Goal: Information Seeking & Learning: Learn about a topic

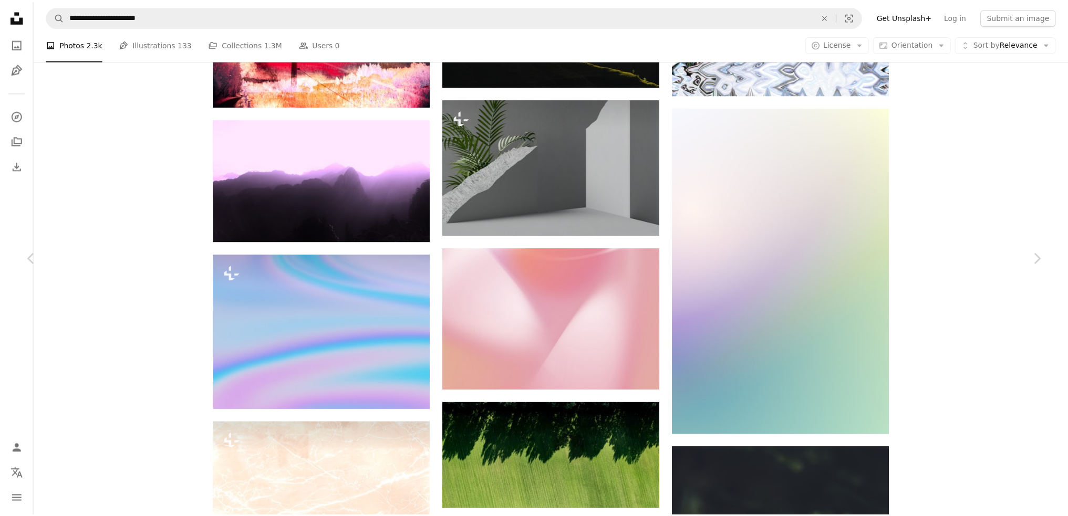
scroll to position [22479, 0]
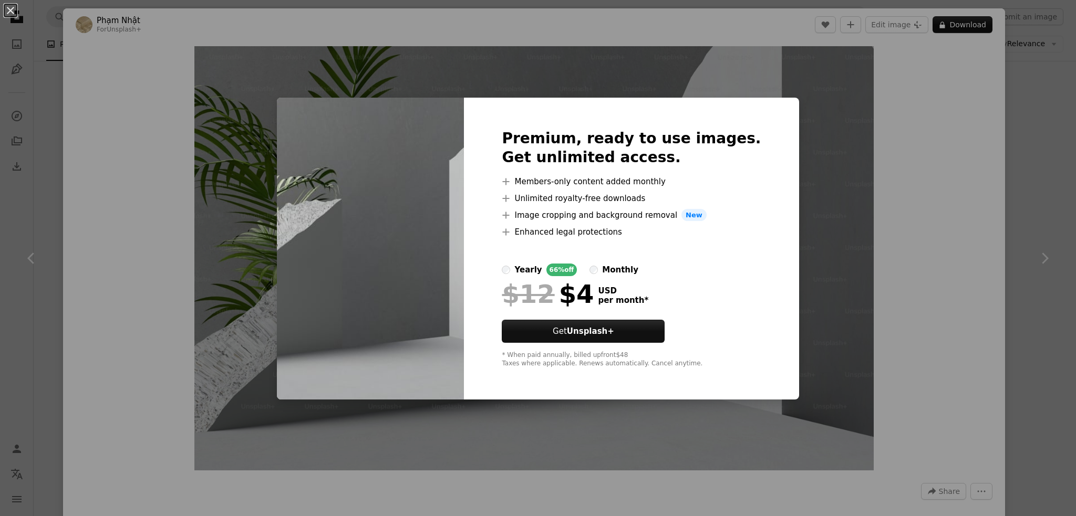
click at [836, 163] on div "An X shape Premium, ready to use images. Get unlimited access. A plus sign Memb…" at bounding box center [538, 258] width 1076 height 516
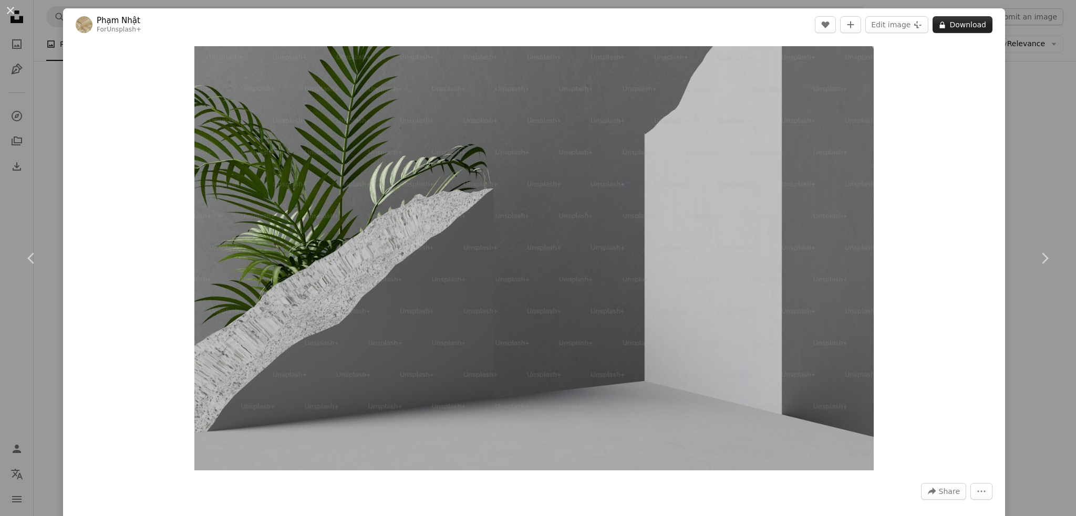
click at [963, 32] on button "A lock Download" at bounding box center [962, 24] width 60 height 17
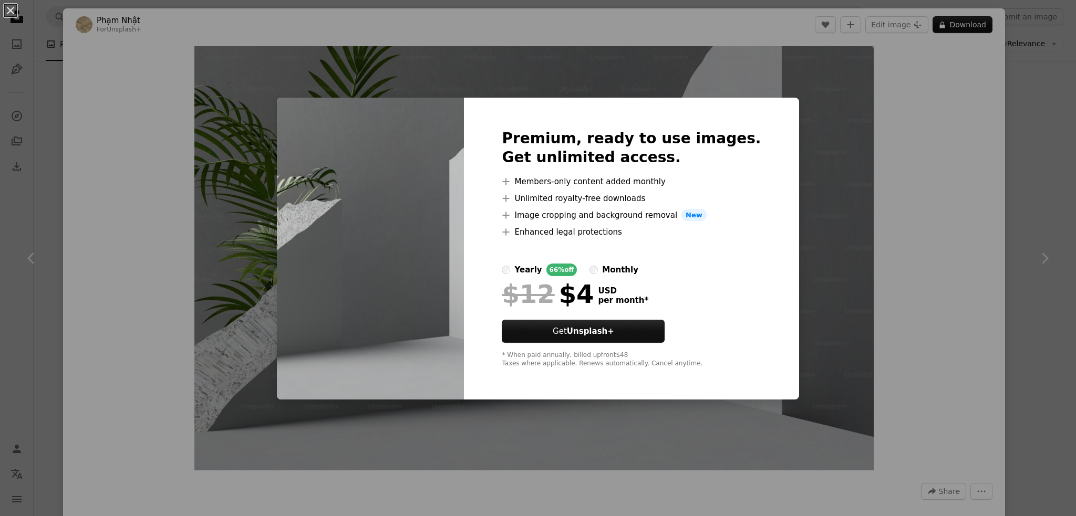
click at [265, 345] on div "An X shape Premium, ready to use images. Get unlimited access. A plus sign Memb…" at bounding box center [538, 258] width 1076 height 516
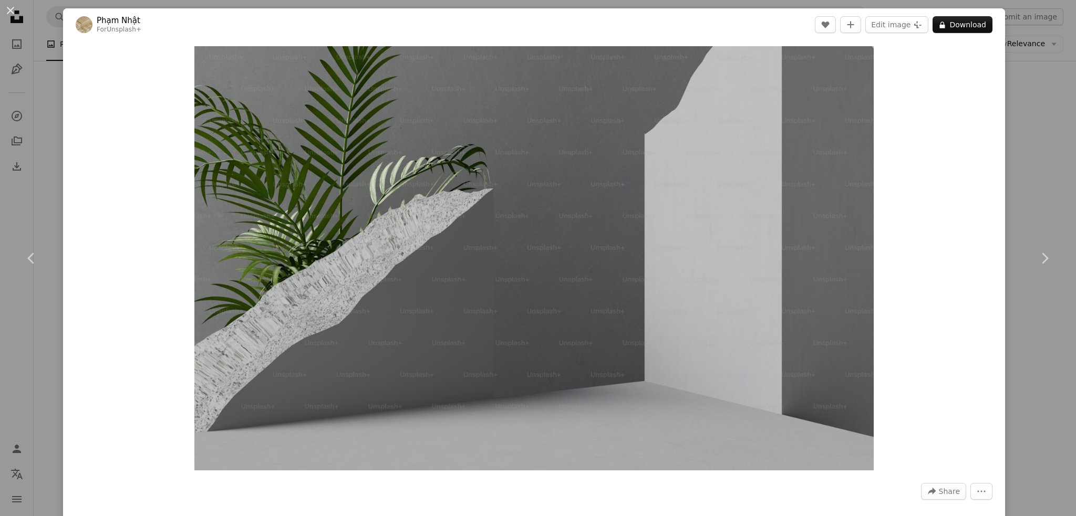
click at [1015, 78] on div "An X shape Chevron left Chevron right [PERSON_NAME] For Unsplash+ A heart A plu…" at bounding box center [538, 258] width 1076 height 516
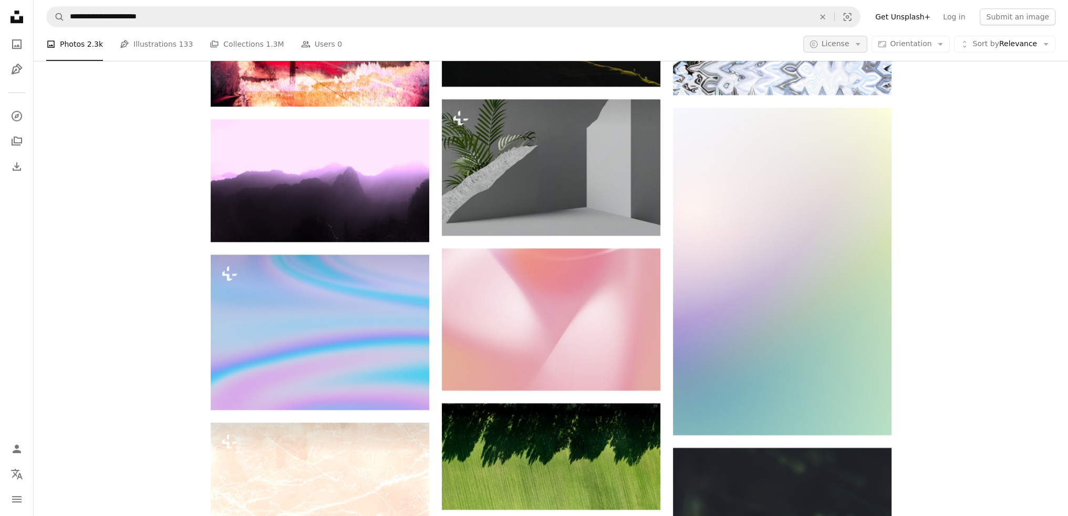
click at [849, 38] on button "A copyright icon © License Arrow down" at bounding box center [835, 44] width 65 height 17
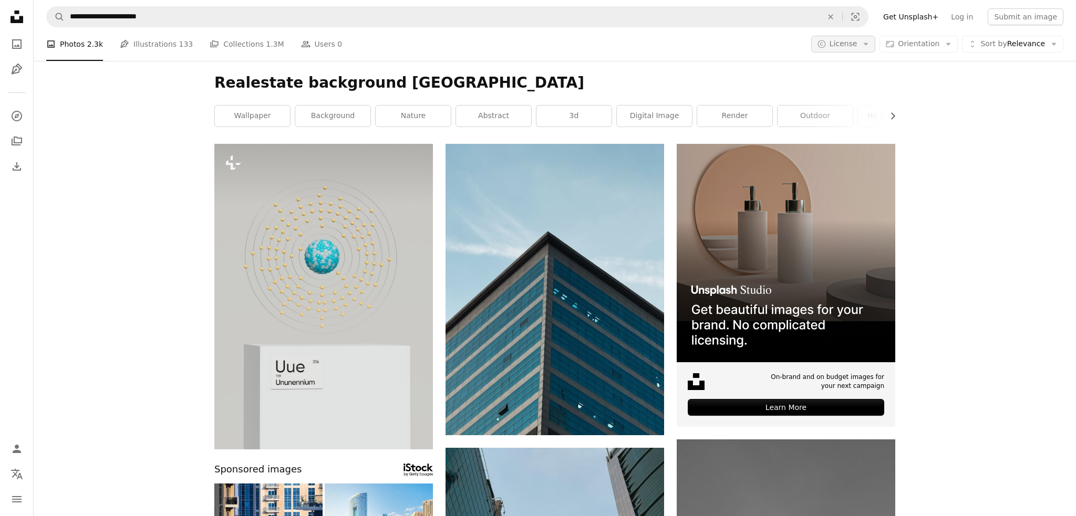
scroll to position [22479, 0]
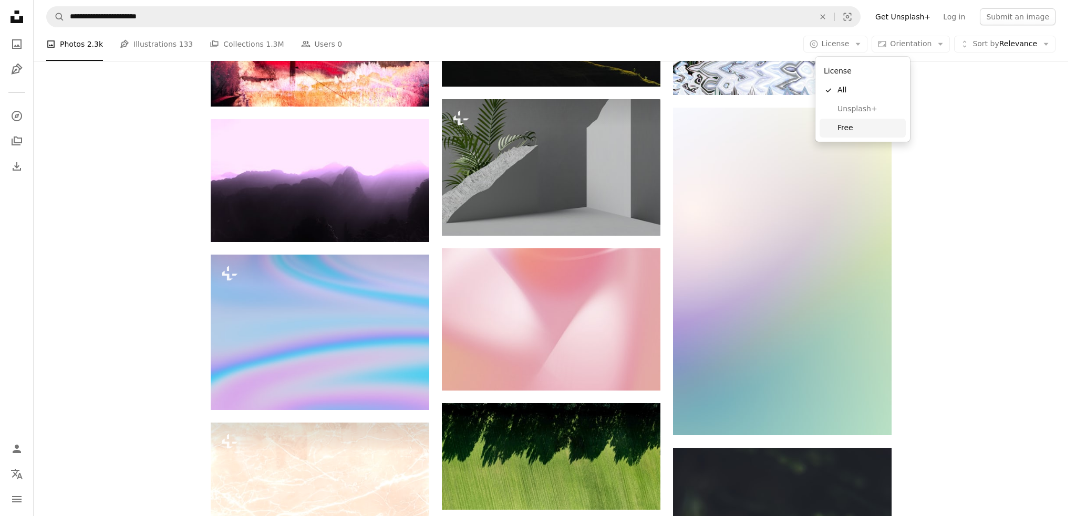
click at [847, 128] on span "Free" at bounding box center [869, 128] width 64 height 11
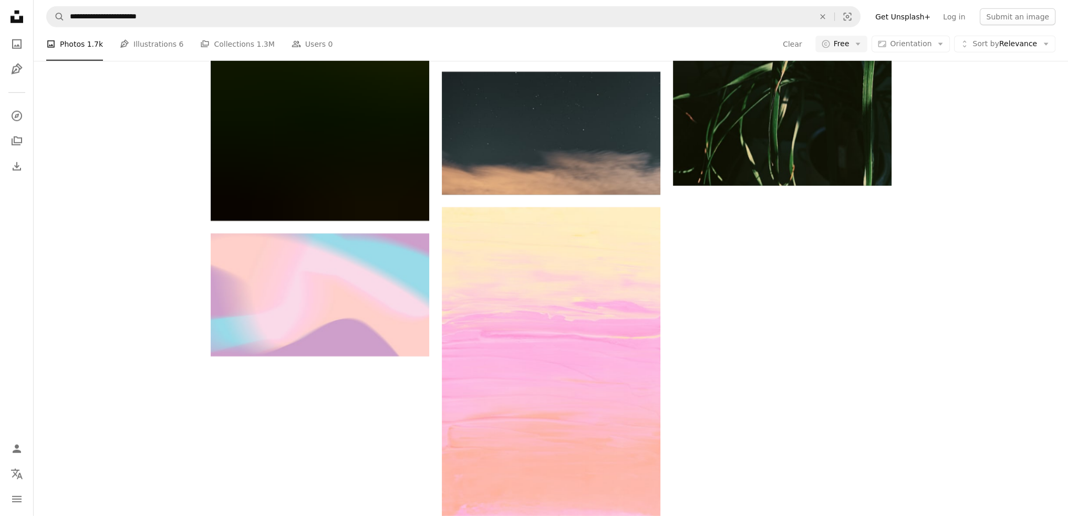
scroll to position [7825, 0]
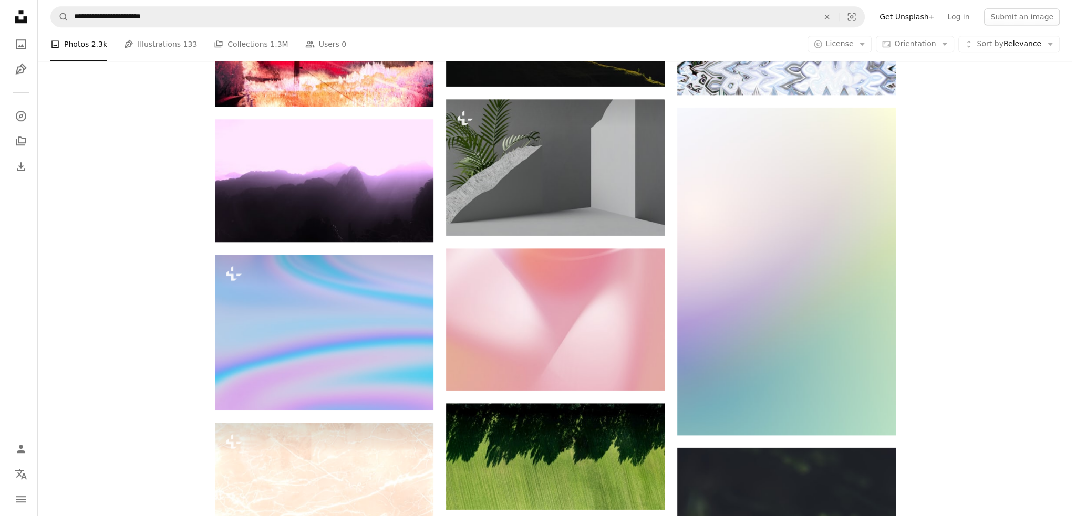
scroll to position [22378, 0]
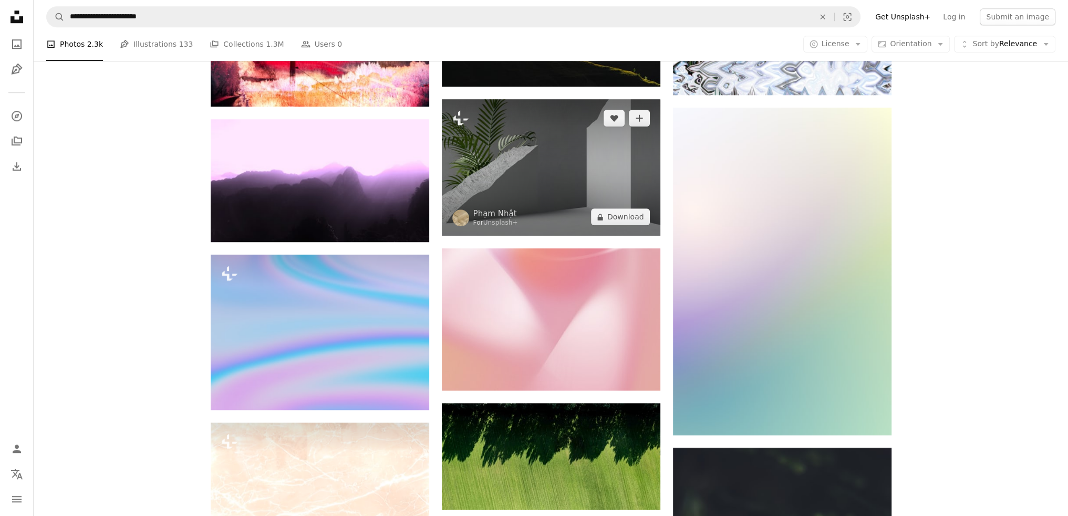
click at [575, 236] on img at bounding box center [551, 167] width 218 height 137
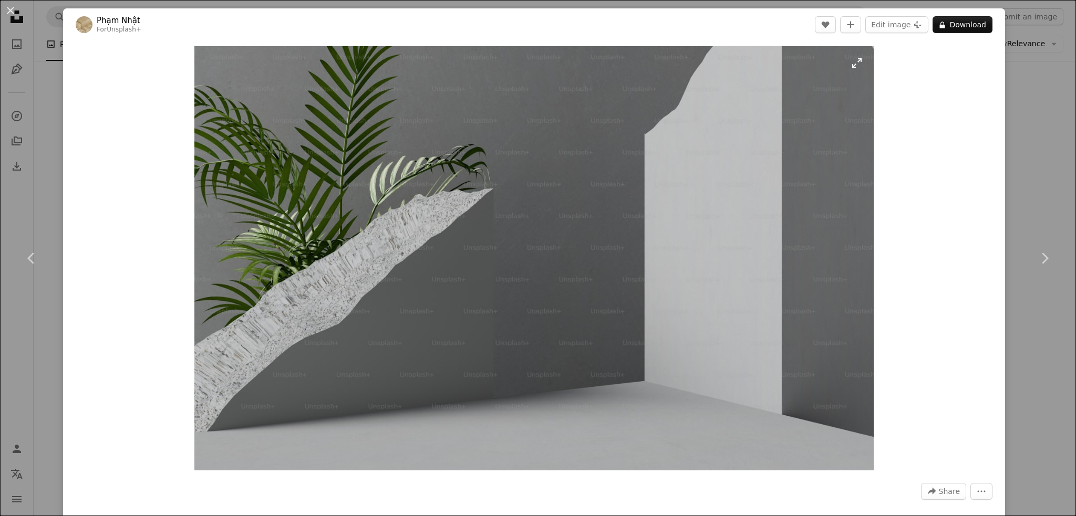
click at [568, 273] on img "Zoom in on this image" at bounding box center [533, 258] width 679 height 424
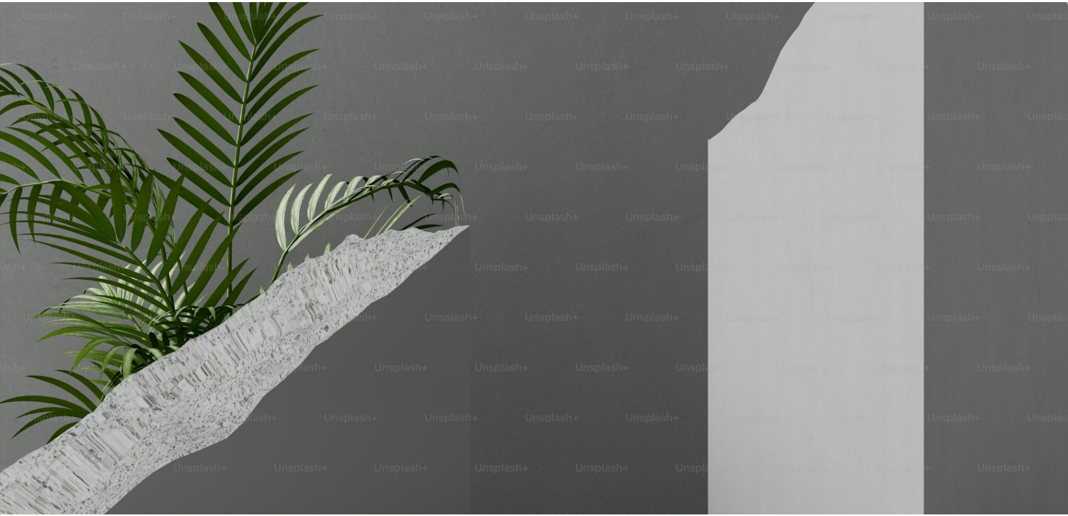
scroll to position [74, 0]
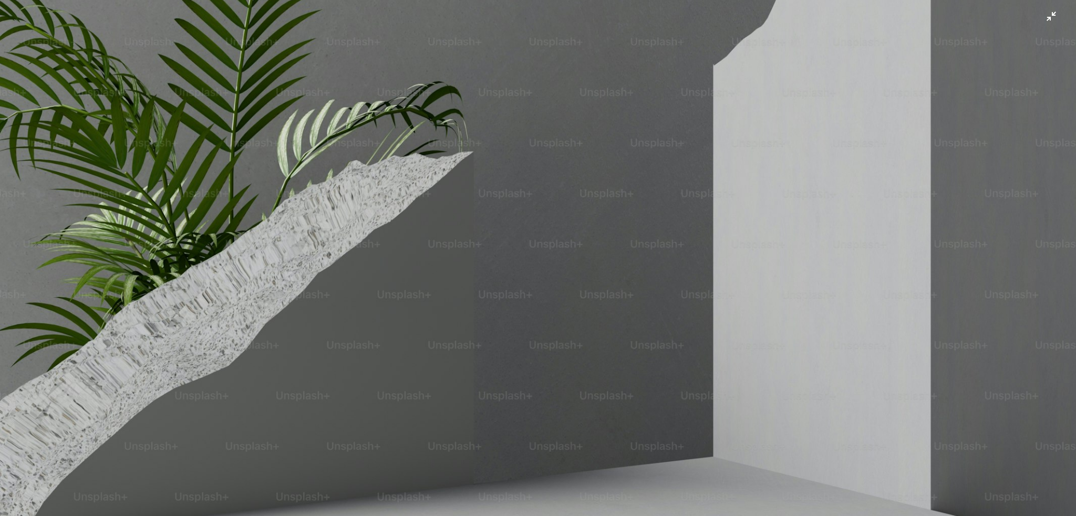
click at [568, 273] on img "Zoom out on this image" at bounding box center [537, 262] width 1077 height 673
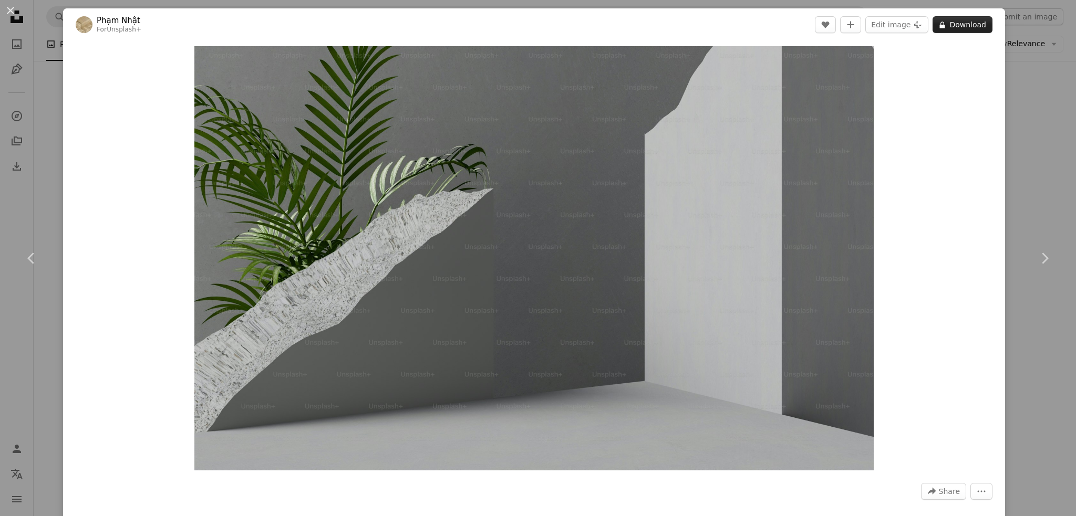
click at [946, 23] on button "A lock Download" at bounding box center [962, 24] width 60 height 17
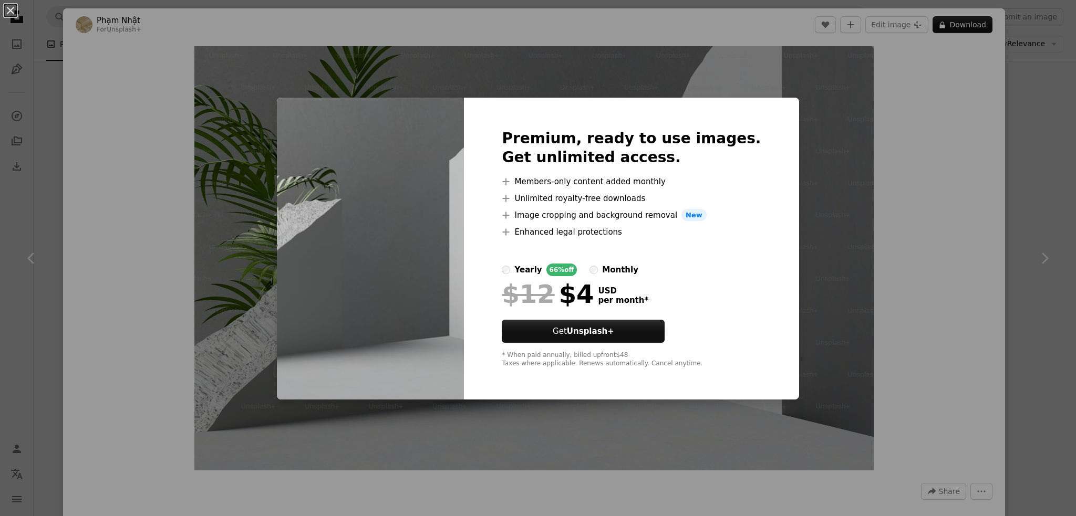
click at [852, 180] on div "An X shape Premium, ready to use images. Get unlimited access. A plus sign Memb…" at bounding box center [538, 258] width 1076 height 516
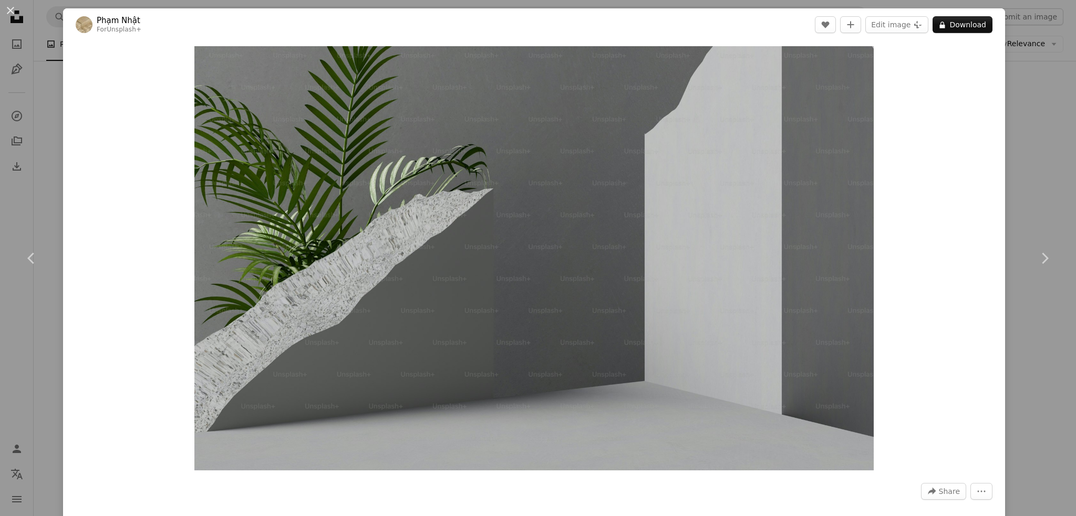
click at [1013, 68] on div "An X shape Chevron left Chevron right [PERSON_NAME] For Unsplash+ A heart A plu…" at bounding box center [538, 258] width 1076 height 516
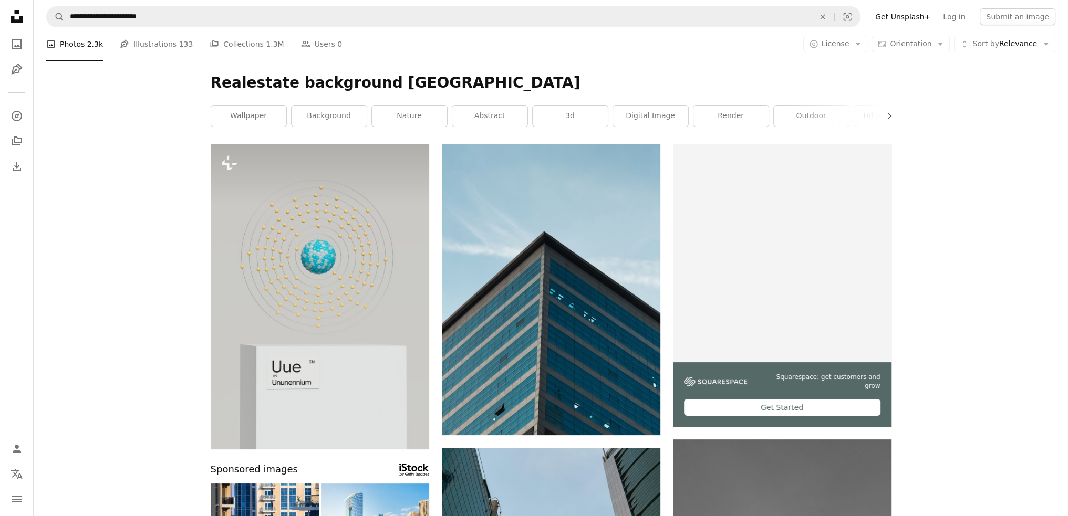
drag, startPoint x: 522, startPoint y: 273, endPoint x: 300, endPoint y: 306, distance: 223.6
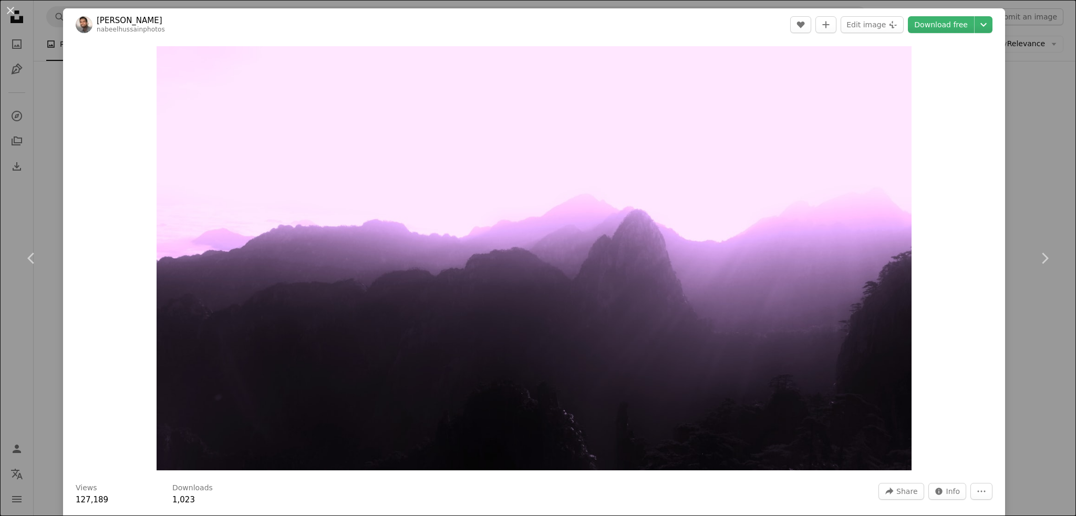
click at [1010, 102] on div "An X shape Chevron left Chevron right [PERSON_NAME] nabeelhussainphotos A heart…" at bounding box center [538, 258] width 1076 height 516
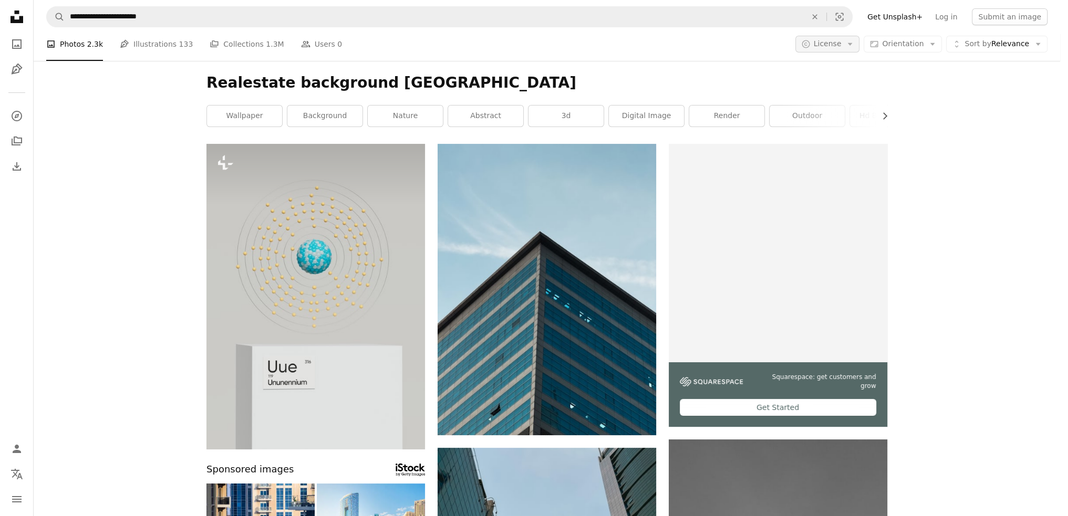
click at [859, 43] on button "A copyright icon © License Arrow down" at bounding box center [827, 44] width 65 height 17
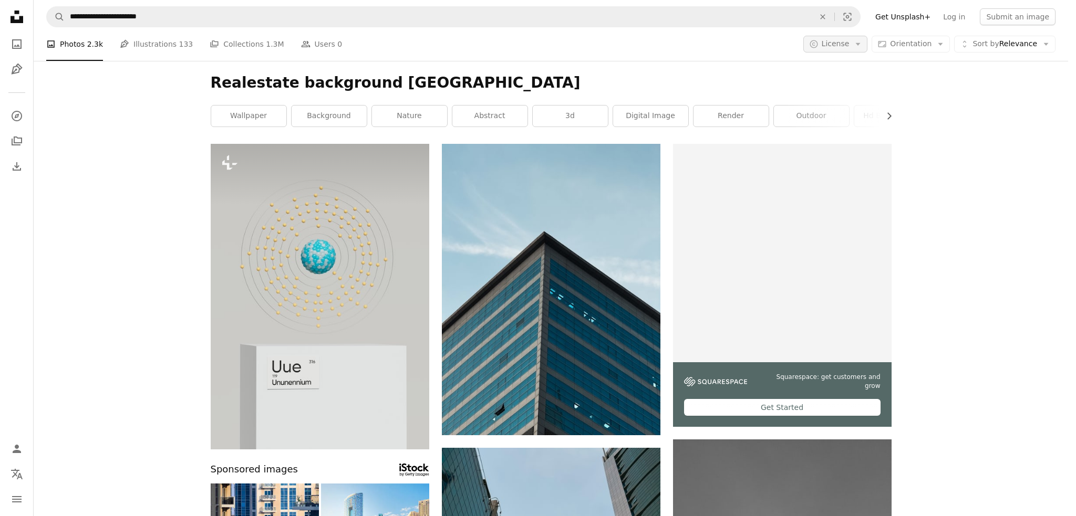
scroll to position [22378, 0]
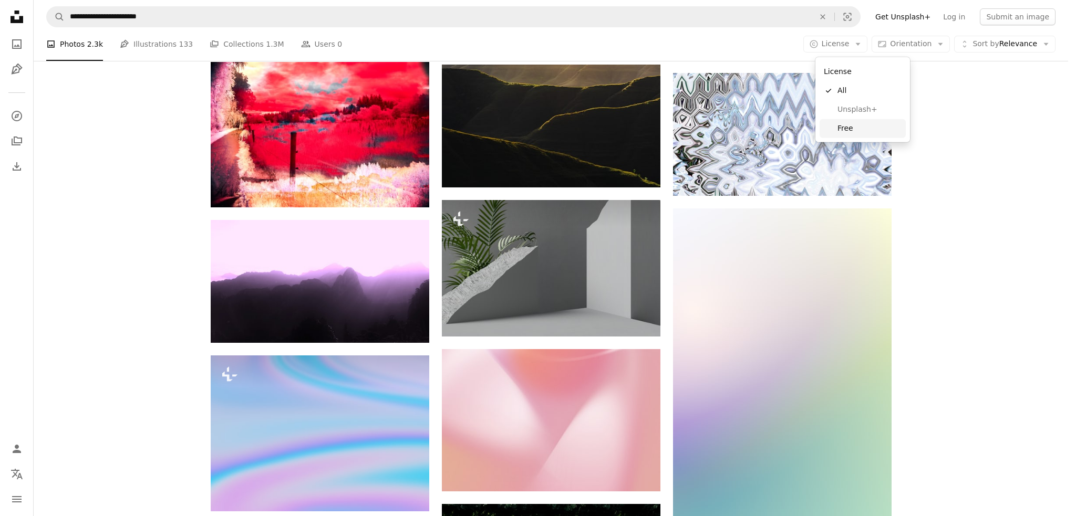
click at [843, 128] on span "Free" at bounding box center [869, 128] width 64 height 11
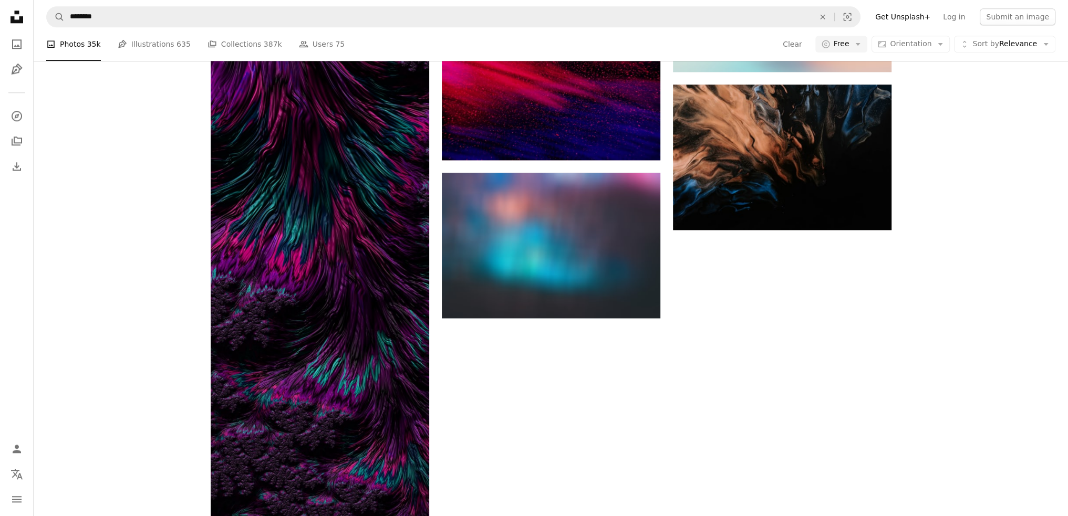
scroll to position [263, 0]
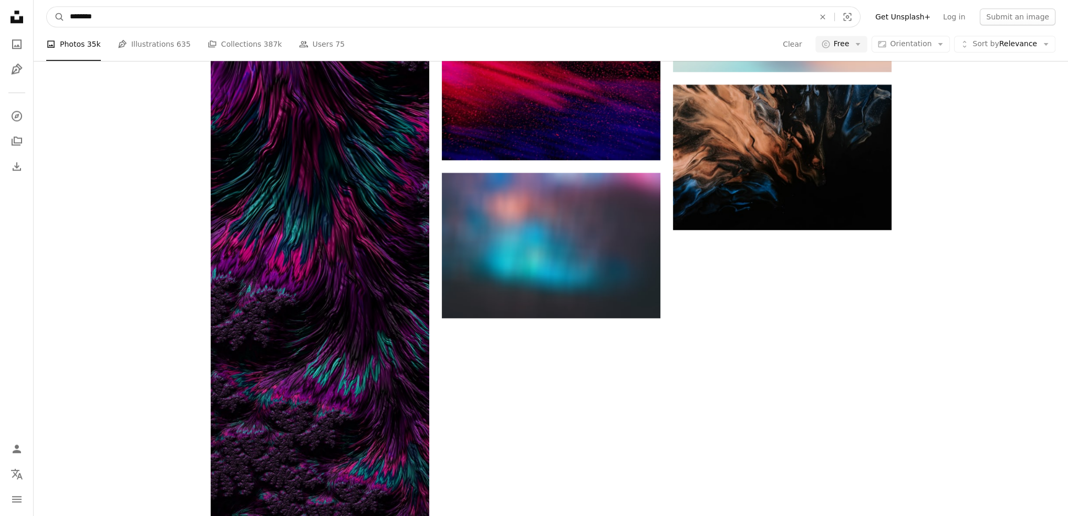
click at [139, 16] on input "********" at bounding box center [438, 17] width 746 height 20
type input "**********"
click button "A magnifying glass" at bounding box center [56, 17] width 18 height 20
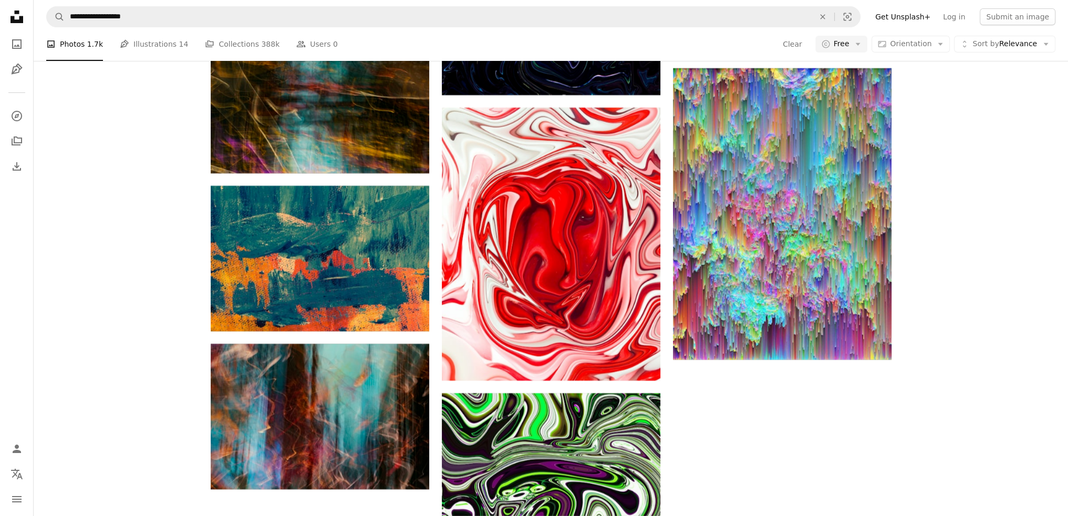
scroll to position [9559, 0]
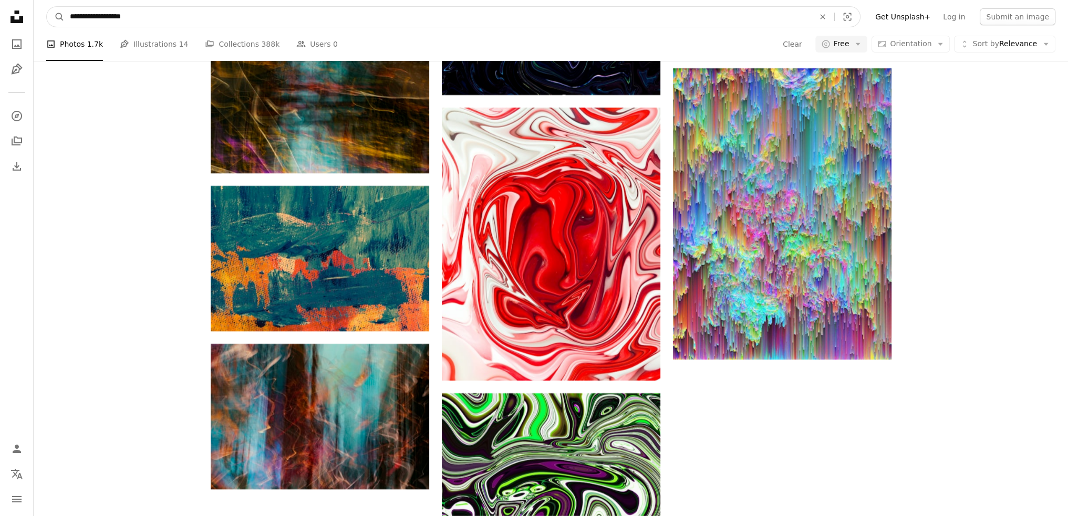
click at [151, 20] on input "**********" at bounding box center [438, 17] width 746 height 20
type input "**********"
click button "A magnifying glass" at bounding box center [56, 17] width 18 height 20
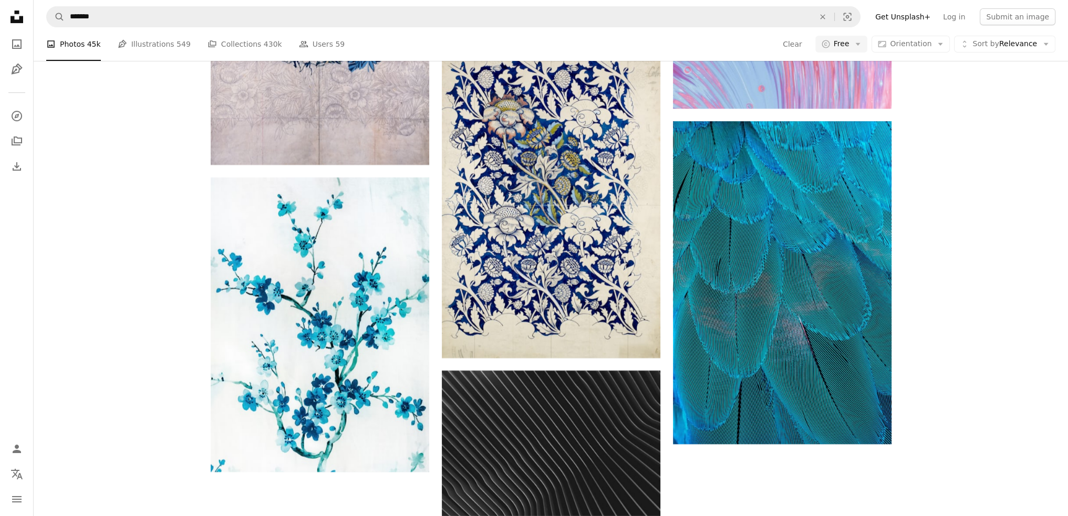
scroll to position [2889, 0]
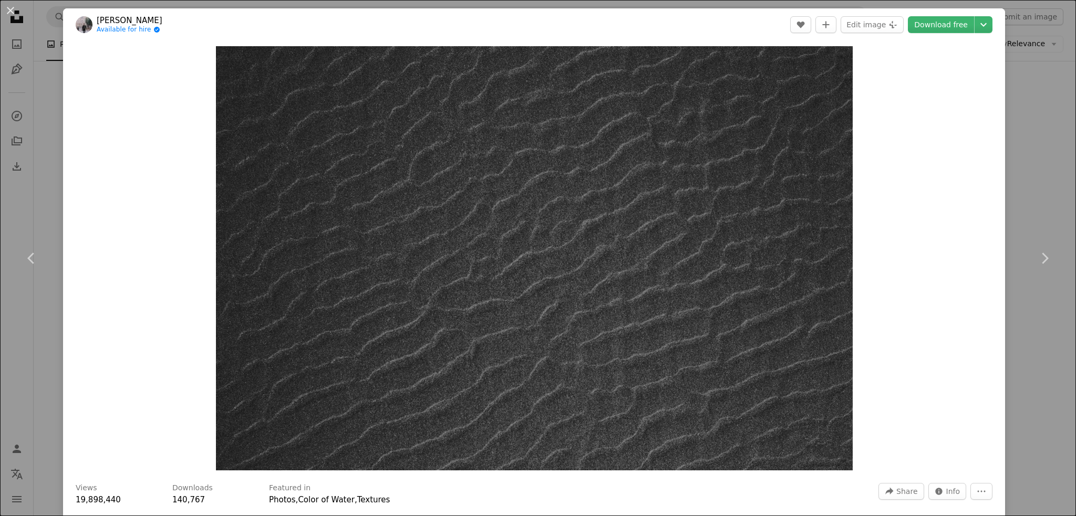
click at [149, 270] on div "Zoom in" at bounding box center [534, 258] width 942 height 435
drag, startPoint x: 999, startPoint y: 59, endPoint x: 1017, endPoint y: 85, distance: 31.0
click at [1016, 84] on div "An X shape Chevron left Chevron right [PERSON_NAME] Available for hire A checkm…" at bounding box center [538, 258] width 1076 height 516
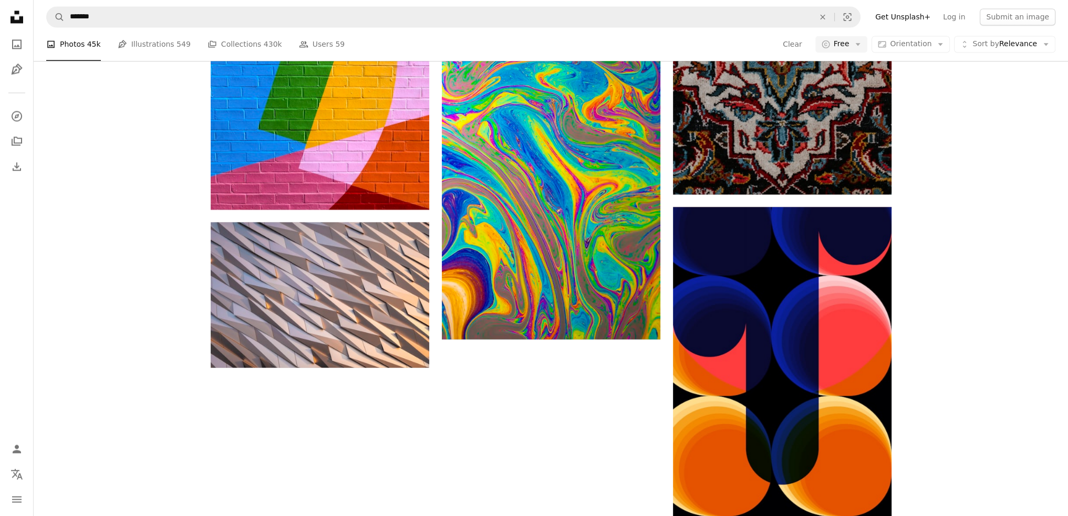
scroll to position [17332, 0]
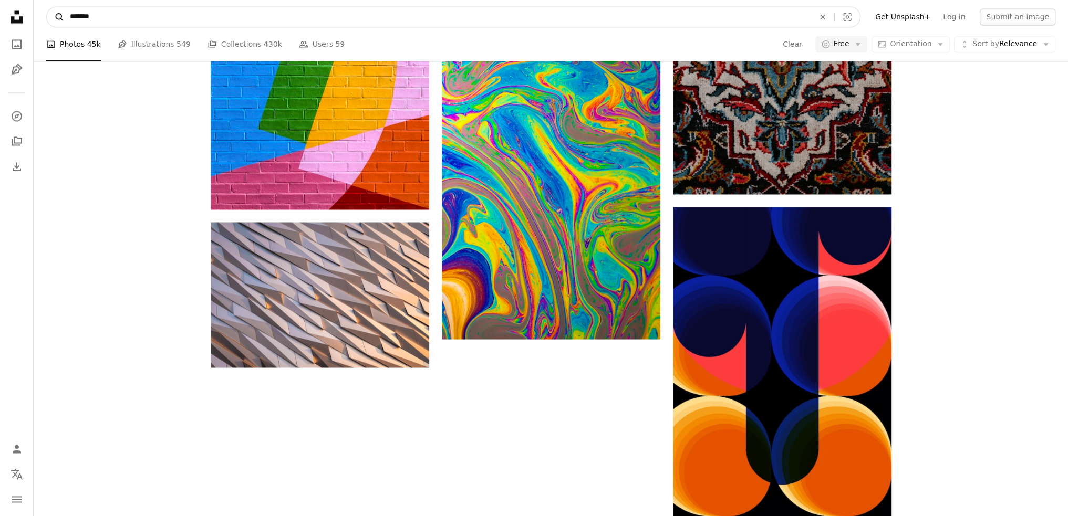
click at [59, 21] on icon "A magnifying glass" at bounding box center [56, 17] width 18 height 11
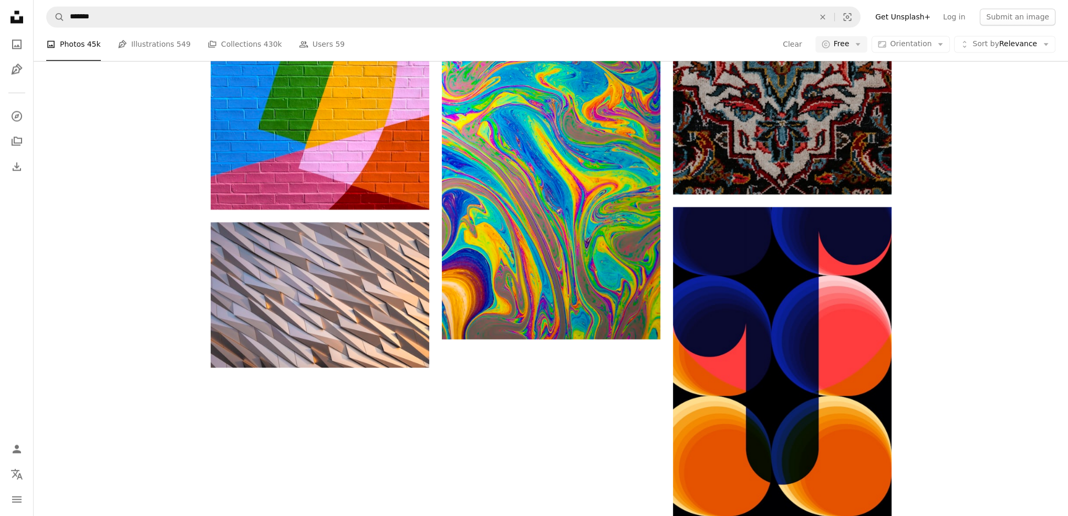
click at [20, 16] on icon at bounding box center [17, 17] width 13 height 13
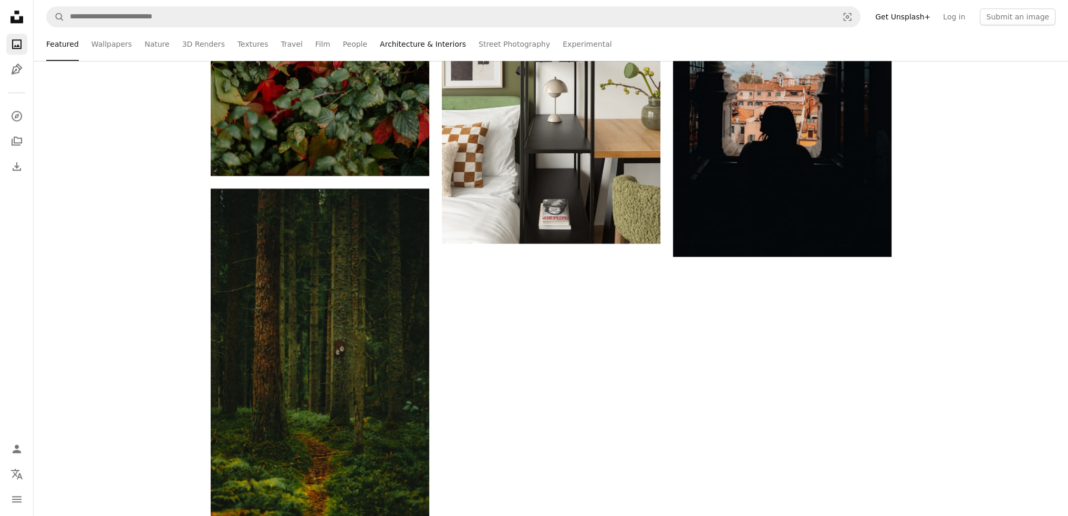
click at [400, 47] on link "Architecture & Interiors" at bounding box center [423, 44] width 86 height 34
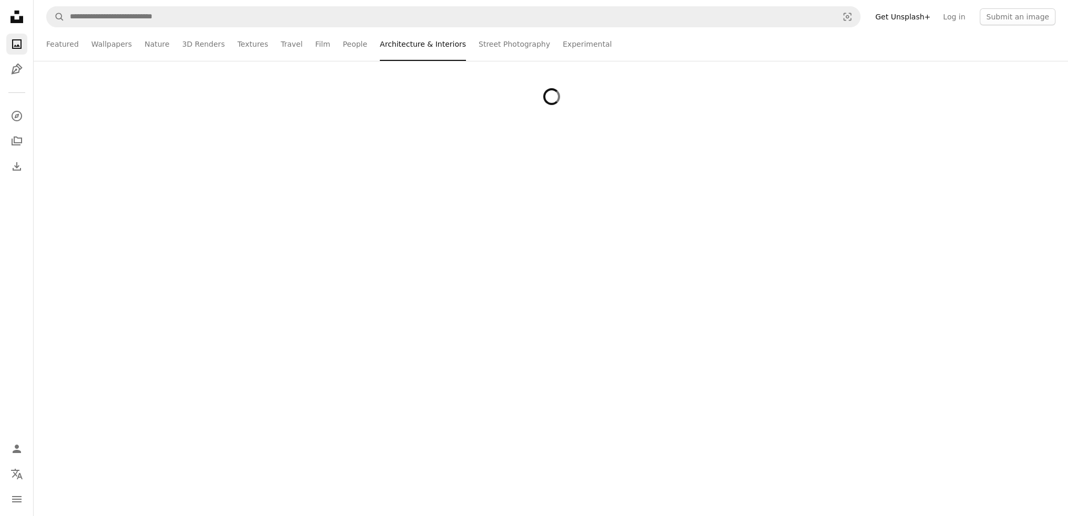
scroll to position [3992, 0]
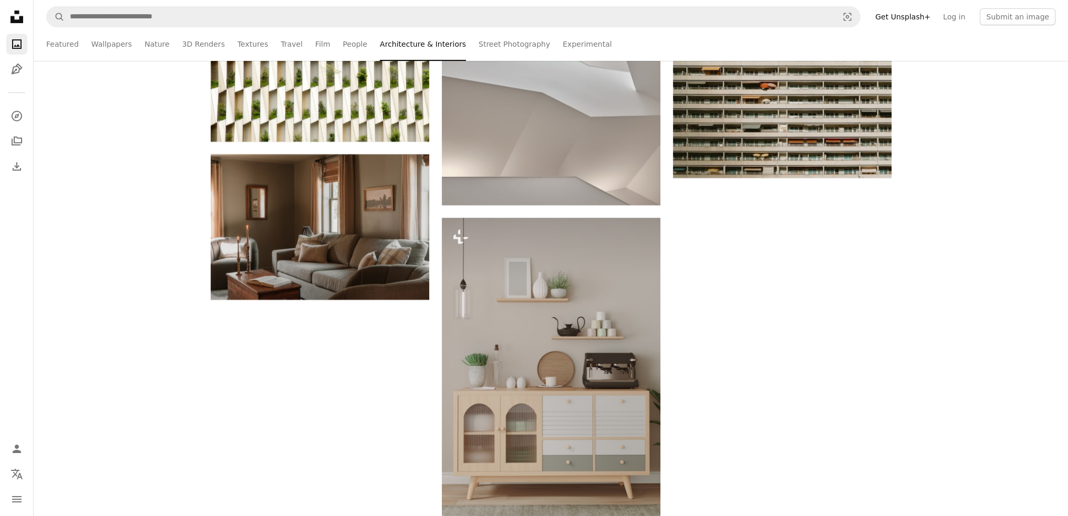
click at [932, 13] on link "Get Unsplash+" at bounding box center [903, 16] width 68 height 17
